Goal: Use online tool/utility: Utilize a website feature to perform a specific function

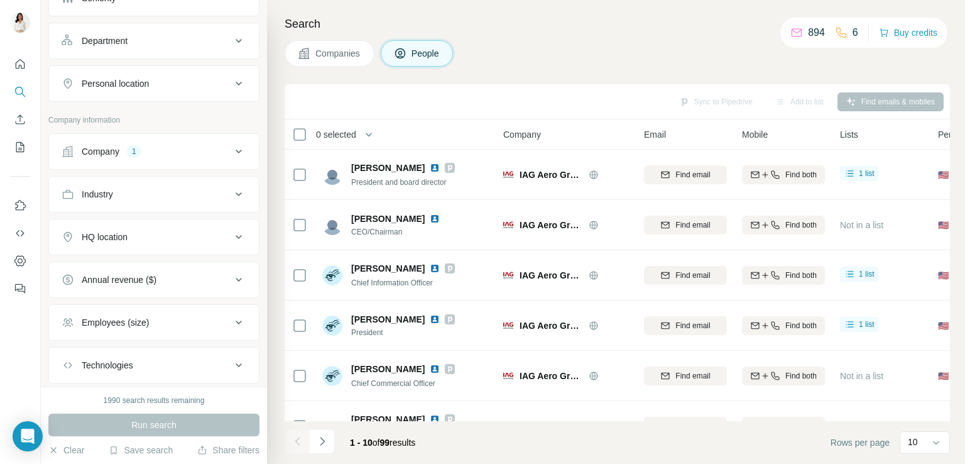
scroll to position [167, 0]
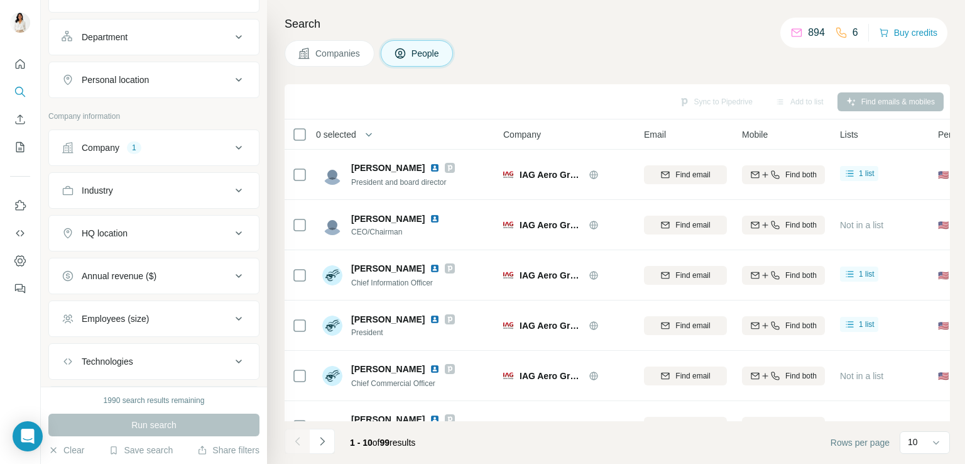
click at [96, 144] on div "Company" at bounding box center [101, 147] width 38 height 13
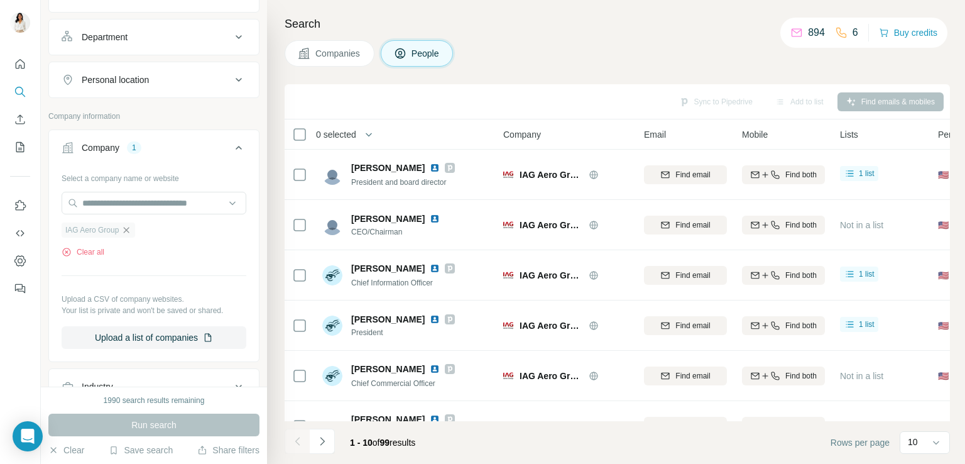
click at [128, 227] on icon "button" at bounding box center [126, 230] width 10 height 10
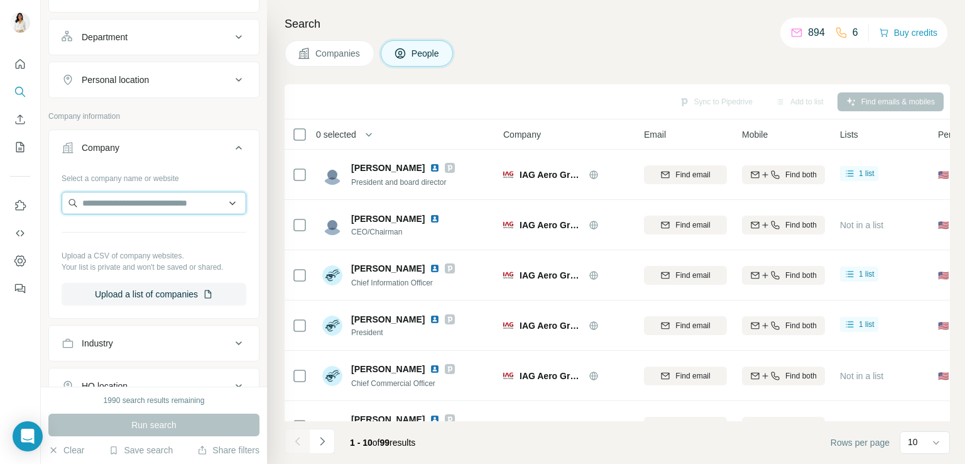
click at [146, 207] on input "text" at bounding box center [154, 203] width 185 height 23
type input "*"
paste input "**********"
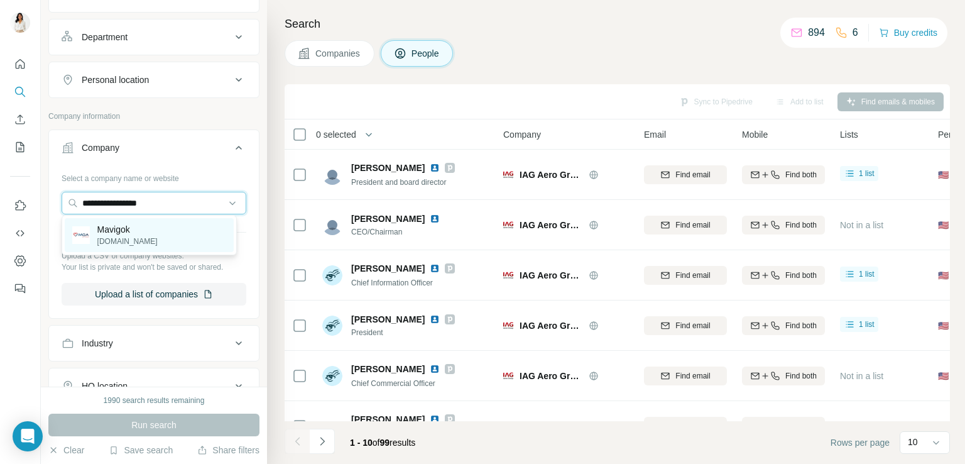
type input "**********"
click at [170, 228] on div "Mavigok [DOMAIN_NAME]" at bounding box center [149, 235] width 169 height 34
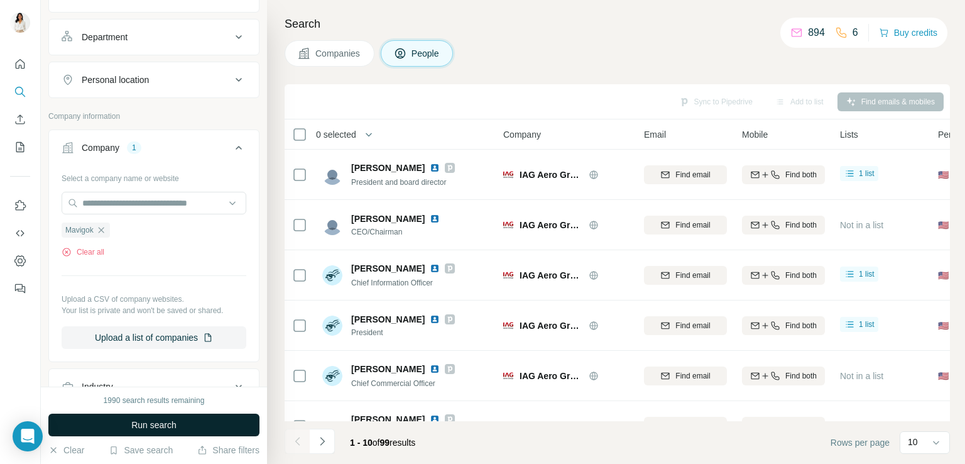
click at [158, 427] on span "Run search" at bounding box center [153, 425] width 45 height 13
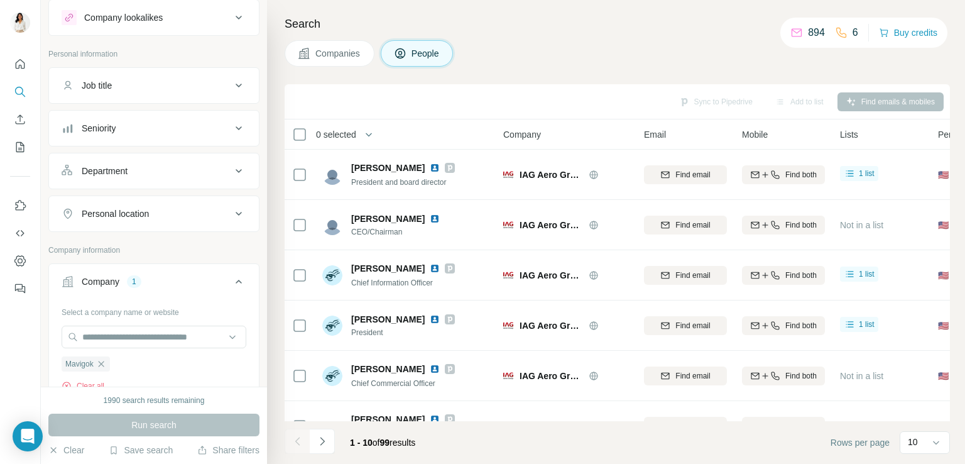
scroll to position [31, 0]
click at [176, 346] on input "text" at bounding box center [154, 339] width 185 height 23
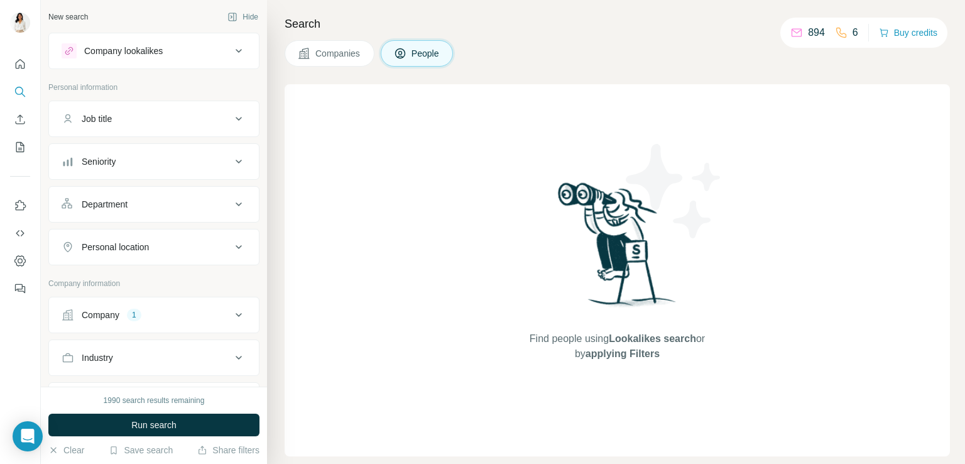
click at [187, 315] on div "Company 1" at bounding box center [147, 315] width 170 height 13
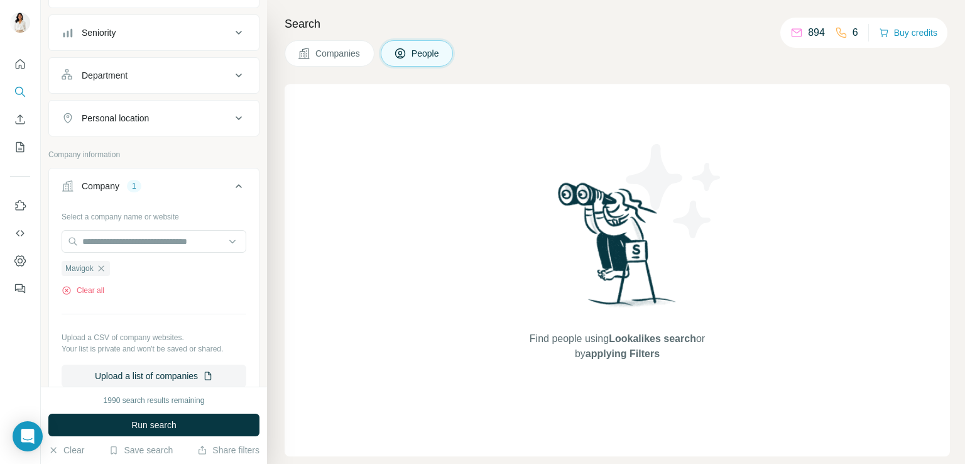
scroll to position [178, 0]
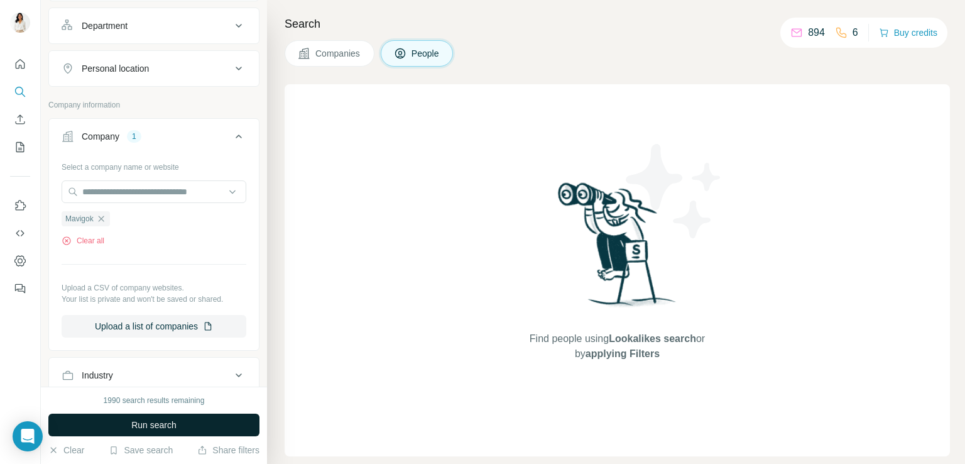
click at [135, 424] on span "Run search" at bounding box center [153, 425] width 45 height 13
click at [99, 218] on icon "button" at bounding box center [101, 219] width 10 height 10
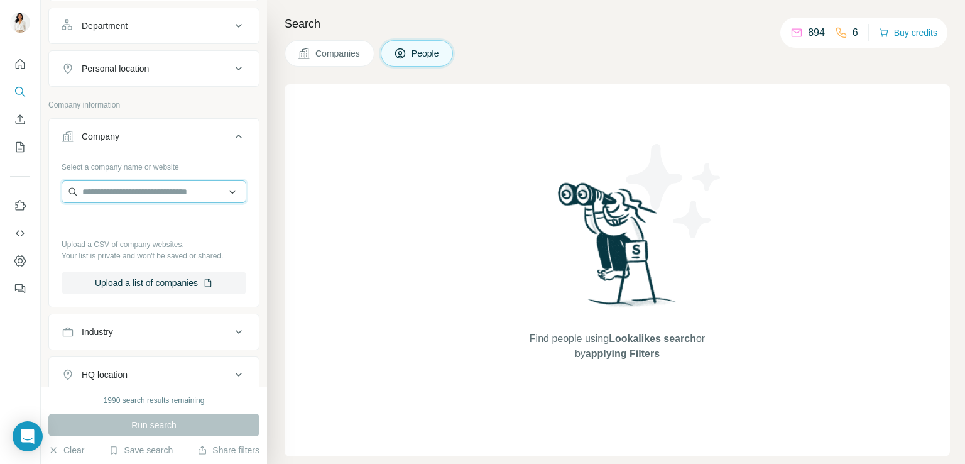
click at [114, 189] on input "text" at bounding box center [154, 191] width 185 height 23
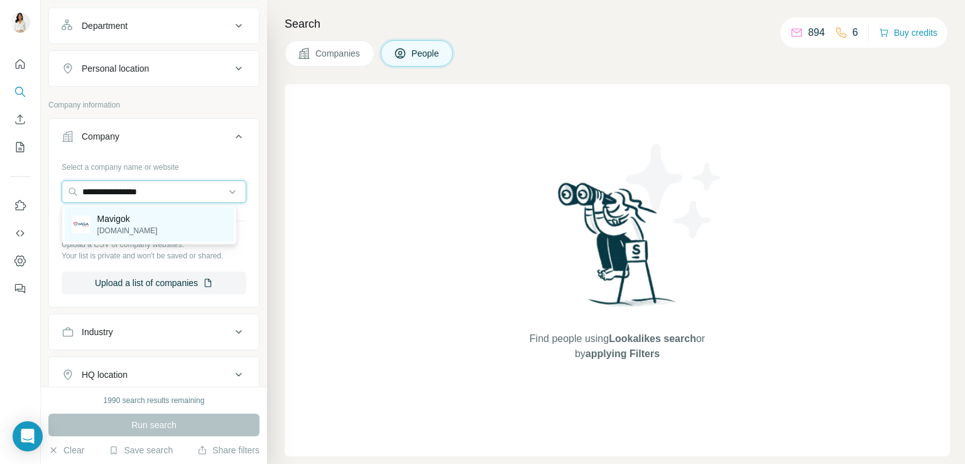
type input "**********"
click at [157, 219] on div "Mavigok [DOMAIN_NAME]" at bounding box center [149, 224] width 169 height 34
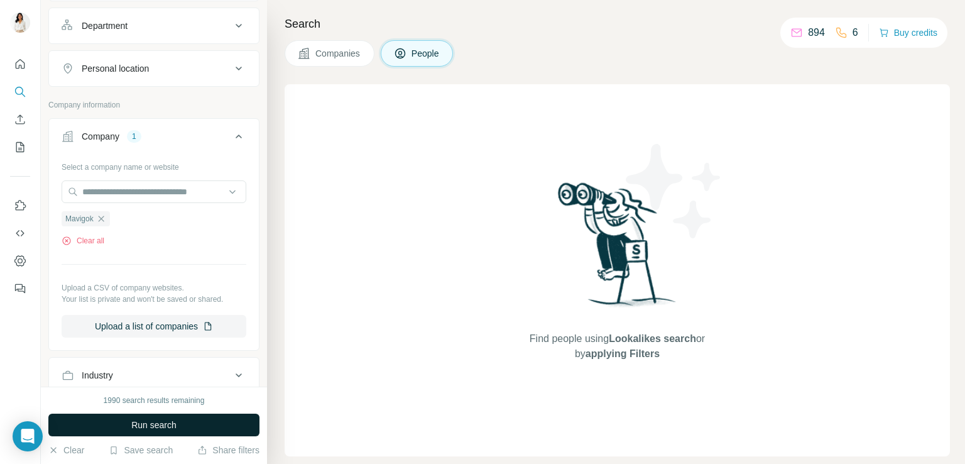
click at [131, 427] on span "Run search" at bounding box center [153, 425] width 45 height 13
click at [131, 430] on span "Run search" at bounding box center [153, 425] width 45 height 13
